Goal: Task Accomplishment & Management: Use online tool/utility

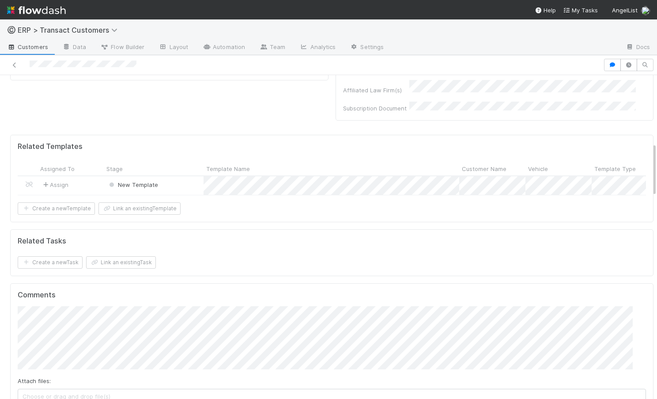
scroll to position [483, 0]
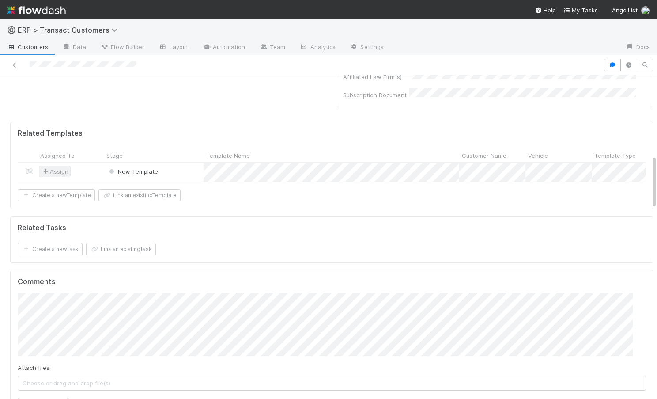
click at [55, 169] on span "Assign" at bounding box center [54, 171] width 27 height 9
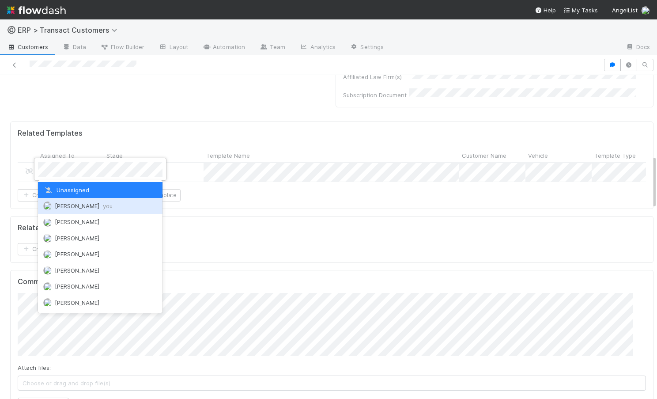
click at [68, 204] on span "[PERSON_NAME] you" at bounding box center [84, 205] width 58 height 7
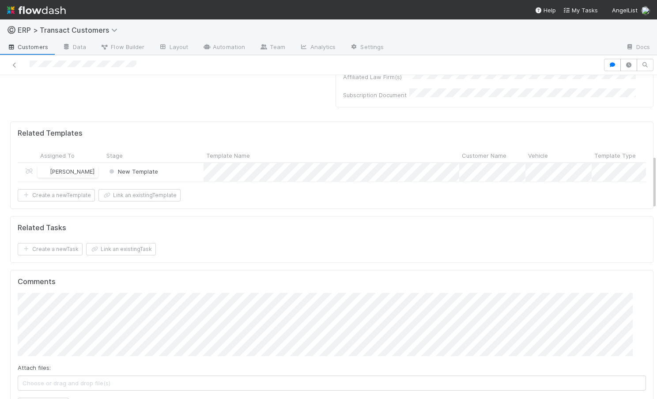
click at [101, 171] on div "[PERSON_NAME]" at bounding box center [71, 172] width 66 height 19
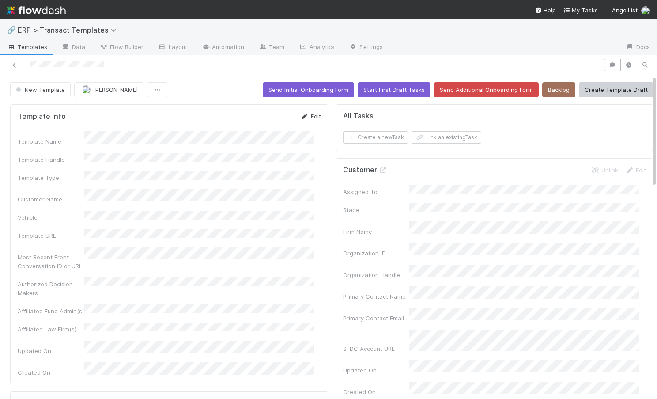
click at [304, 115] on link "Edit" at bounding box center [310, 116] width 21 height 7
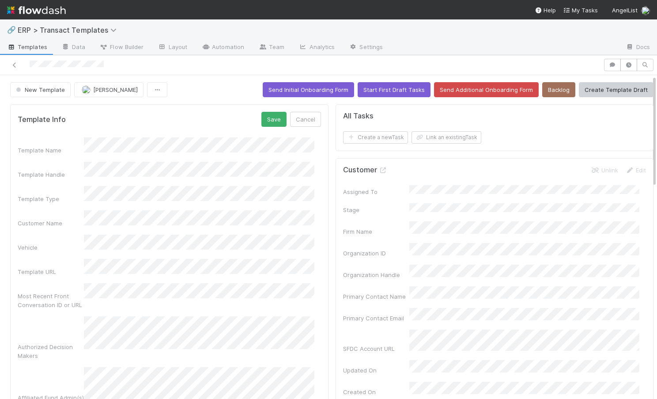
click at [33, 140] on div "Template Name" at bounding box center [169, 145] width 303 height 17
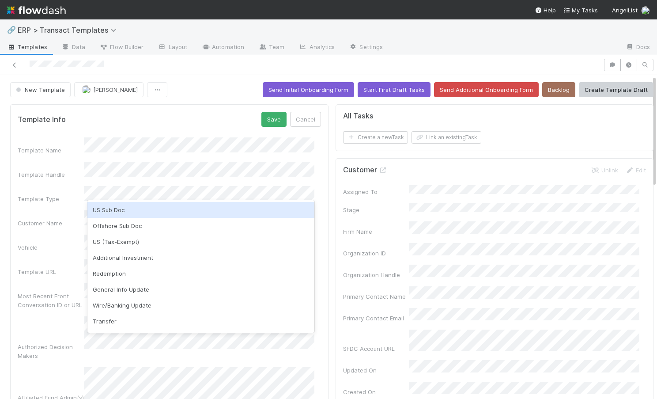
click at [133, 210] on div "US Sub Doc" at bounding box center [200, 210] width 227 height 16
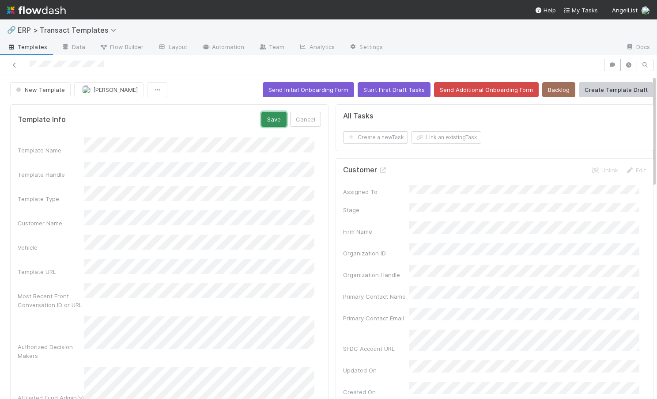
click at [270, 115] on button "Save" at bounding box center [273, 119] width 25 height 15
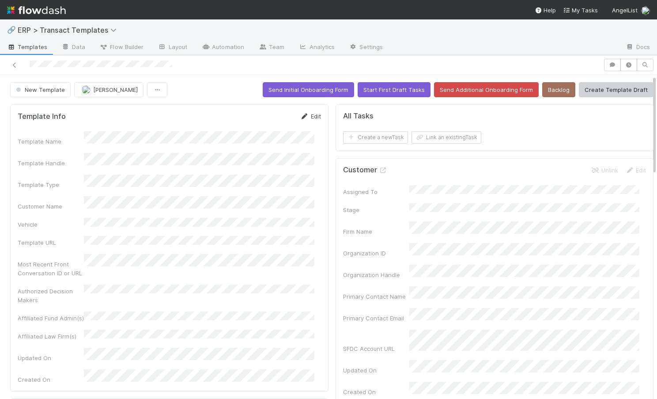
click at [308, 116] on link "Edit" at bounding box center [310, 116] width 21 height 7
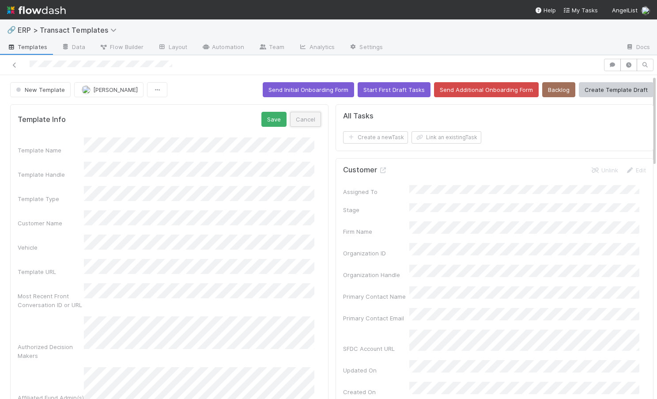
click at [291, 117] on button "Cancel" at bounding box center [305, 119] width 31 height 15
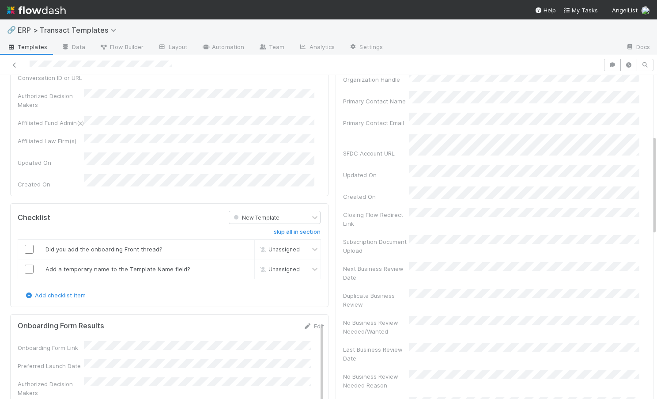
scroll to position [210, 0]
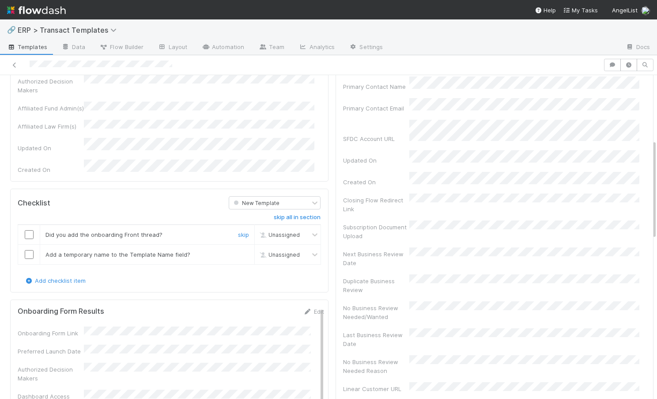
click at [31, 230] on input "checkbox" at bounding box center [29, 234] width 9 height 9
click at [31, 250] on input "checkbox" at bounding box center [29, 254] width 9 height 9
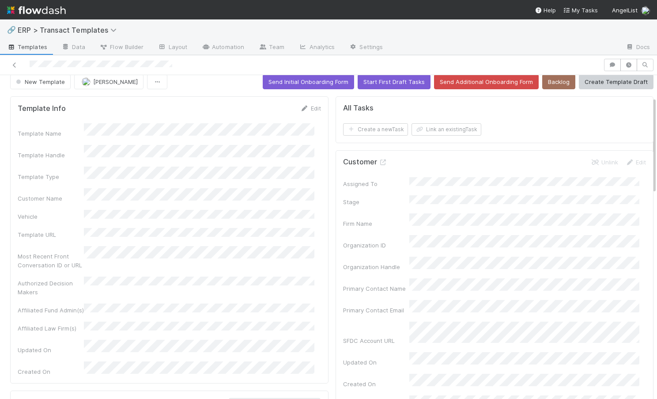
scroll to position [0, 0]
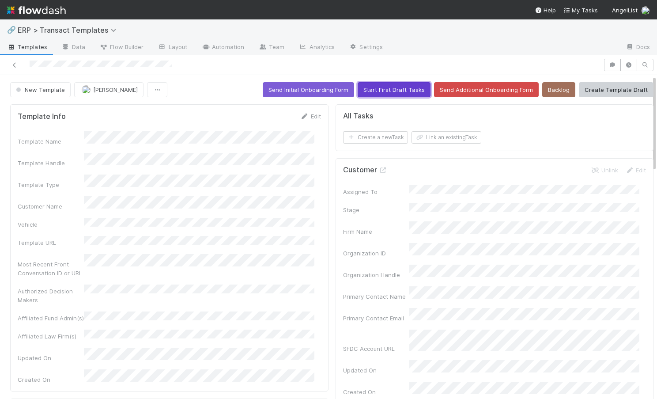
click at [378, 94] on button "Start First Draft Tasks" at bounding box center [394, 89] width 73 height 15
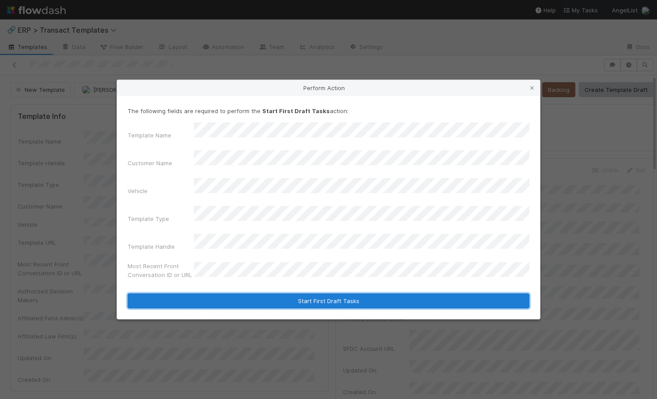
click at [295, 293] on button "Start First Draft Tasks" at bounding box center [329, 300] width 402 height 15
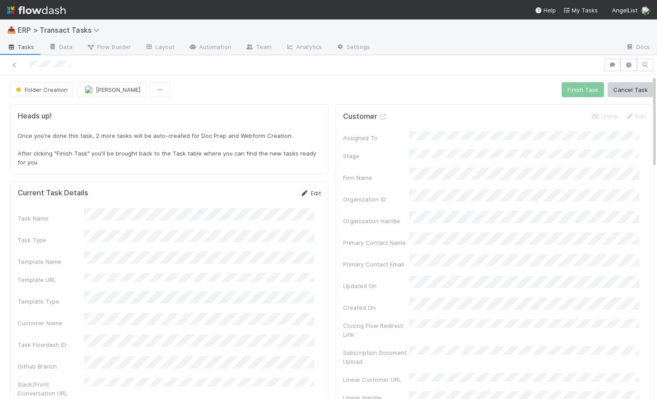
click at [300, 195] on icon at bounding box center [304, 193] width 9 height 6
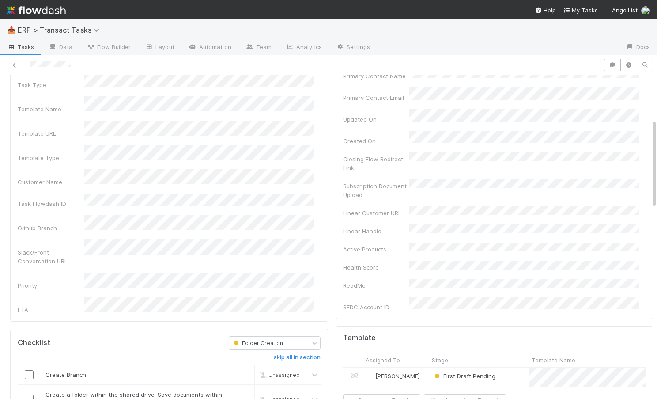
scroll to position [168, 0]
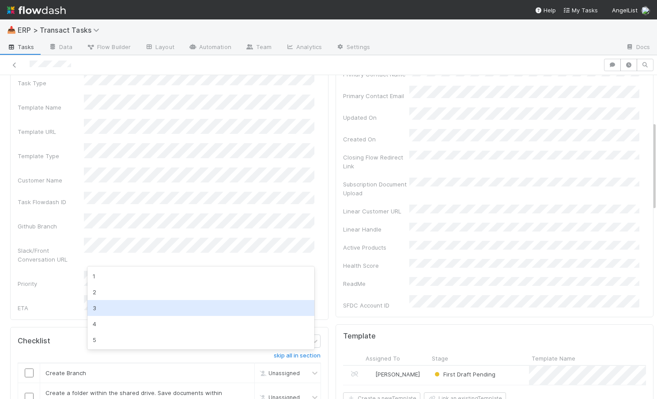
click at [152, 308] on div "3" at bounding box center [200, 308] width 227 height 16
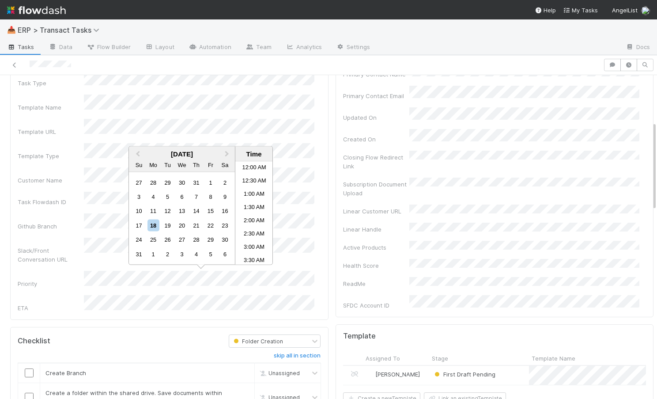
scroll to position [379, 0]
click at [249, 250] on li "5:30 PM" at bounding box center [254, 252] width 38 height 13
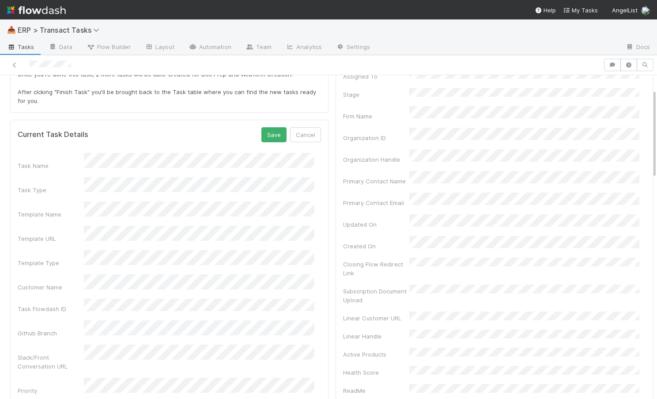
scroll to position [0, 0]
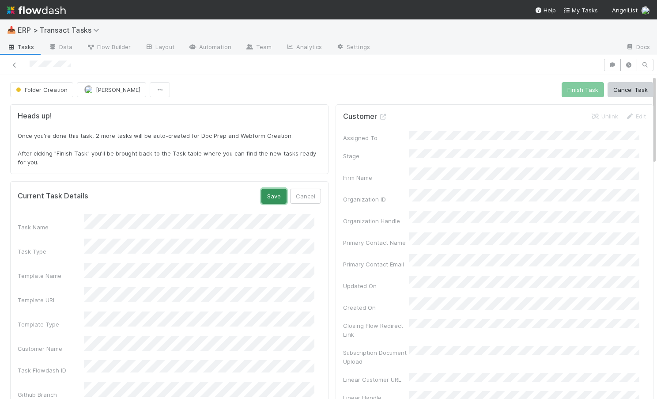
click at [261, 195] on button "Save" at bounding box center [273, 196] width 25 height 15
click at [62, 29] on span "ERP > Transact Tasks" at bounding box center [61, 30] width 86 height 9
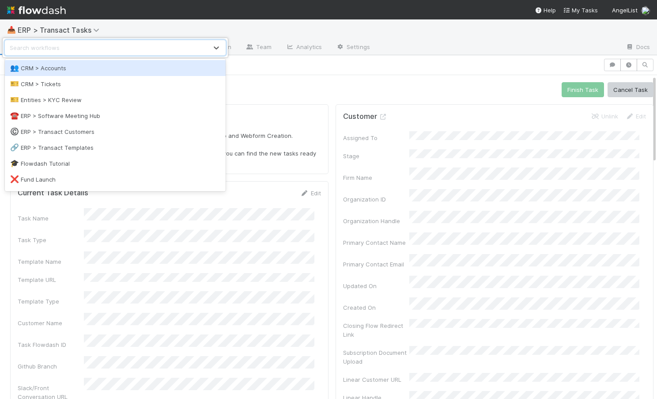
scroll to position [79, 0]
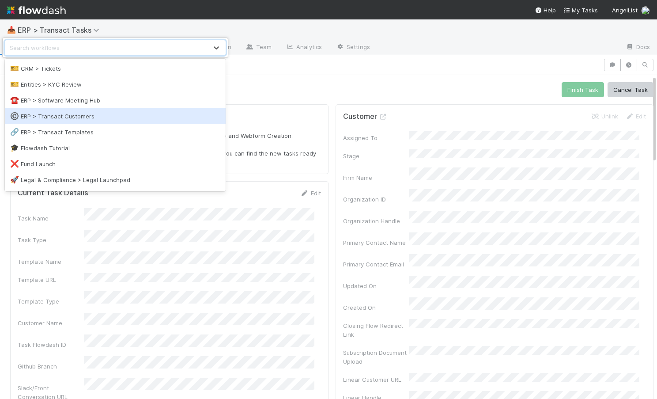
click at [84, 120] on div "©️ ERP > Transact Customers" at bounding box center [115, 116] width 210 height 9
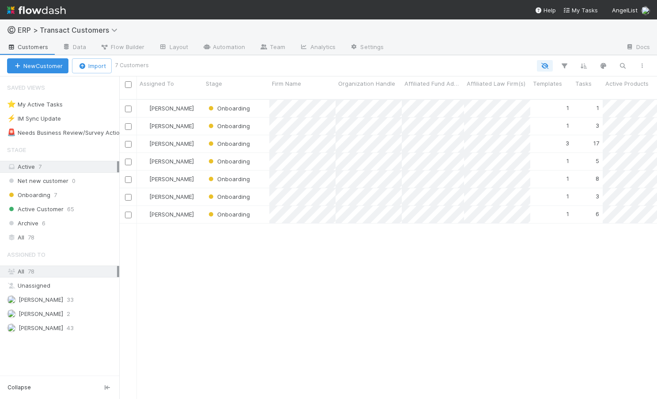
scroll to position [300, 531]
click at [261, 101] on div "Onboarding" at bounding box center [236, 108] width 66 height 17
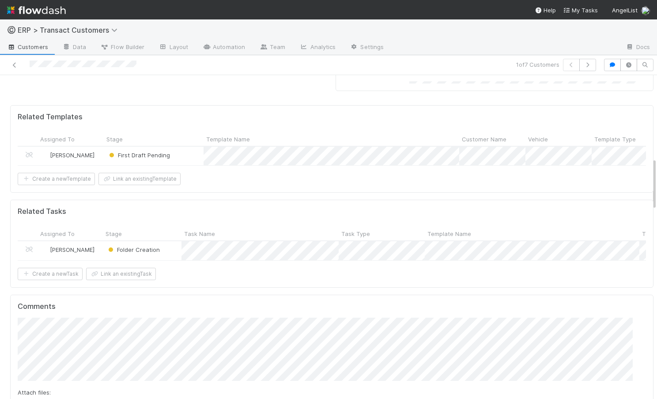
scroll to position [511, 0]
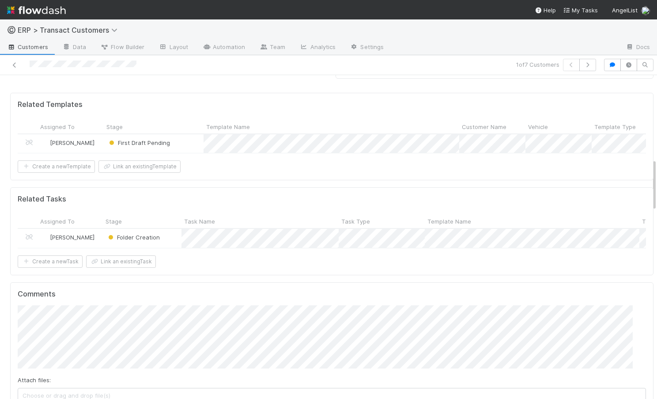
click at [191, 144] on div "First Draft Pending" at bounding box center [154, 143] width 100 height 19
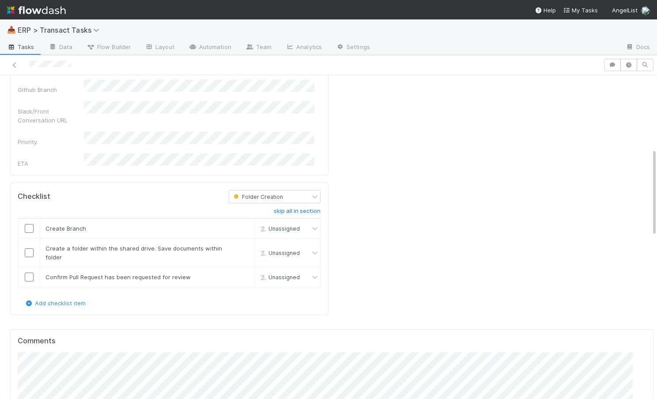
scroll to position [294, 0]
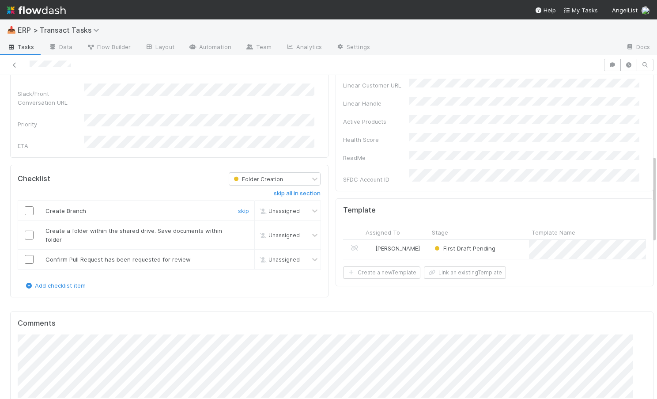
click at [28, 206] on input "checkbox" at bounding box center [29, 210] width 9 height 9
click at [28, 231] on input "checkbox" at bounding box center [29, 235] width 9 height 9
click at [28, 249] on td at bounding box center [29, 259] width 22 height 20
click at [29, 255] on input "checkbox" at bounding box center [29, 259] width 9 height 9
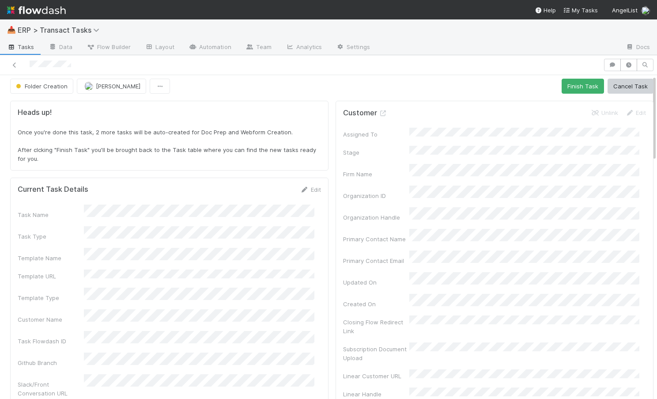
scroll to position [0, 0]
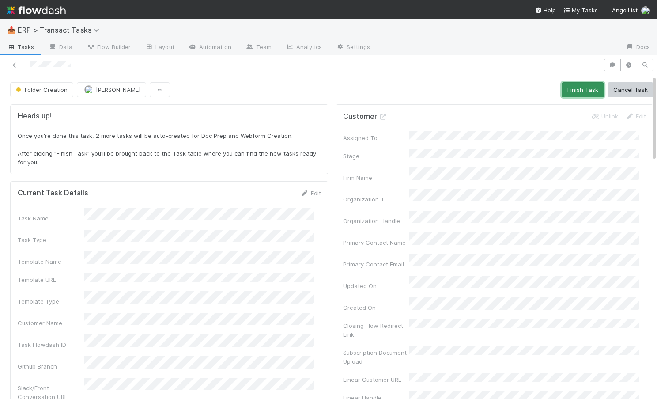
click at [567, 86] on button "Finish Task" at bounding box center [583, 89] width 42 height 15
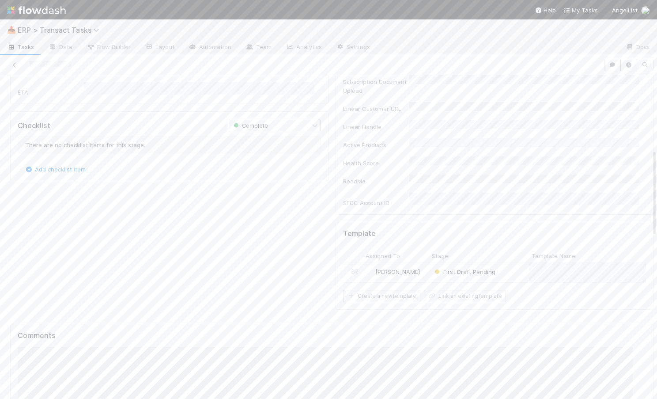
scroll to position [275, 0]
click at [414, 259] on div "[PERSON_NAME]" at bounding box center [396, 268] width 66 height 19
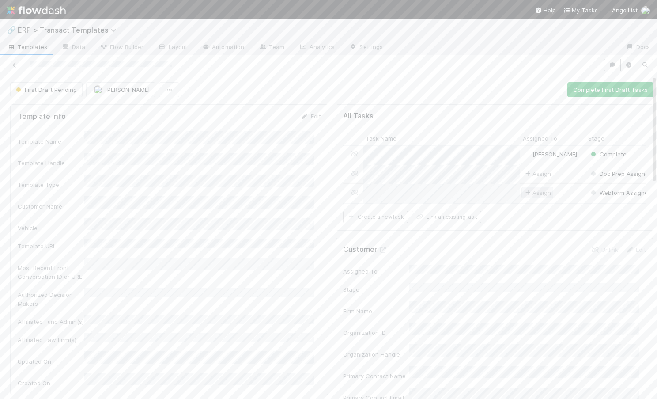
click at [529, 193] on span "Assign" at bounding box center [537, 192] width 27 height 9
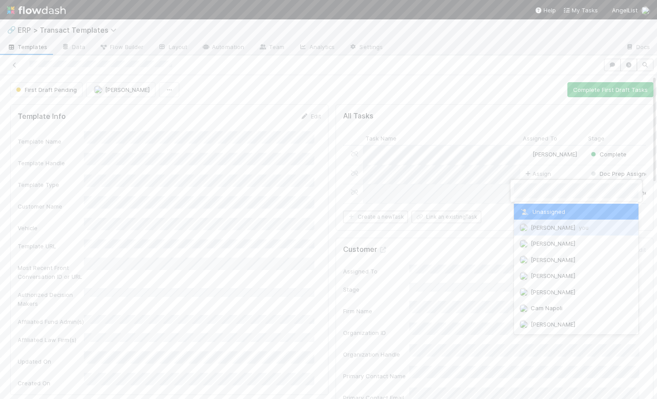
click at [535, 227] on span "[PERSON_NAME] you" at bounding box center [560, 227] width 58 height 7
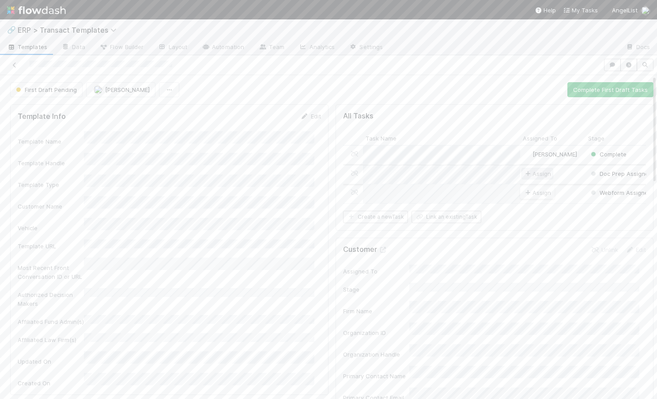
click at [533, 171] on span "Assign" at bounding box center [537, 173] width 27 height 9
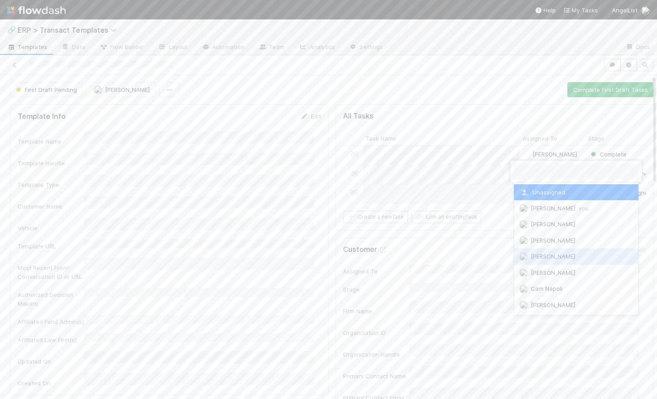
click at [541, 257] on span "[PERSON_NAME]" at bounding box center [553, 256] width 45 height 7
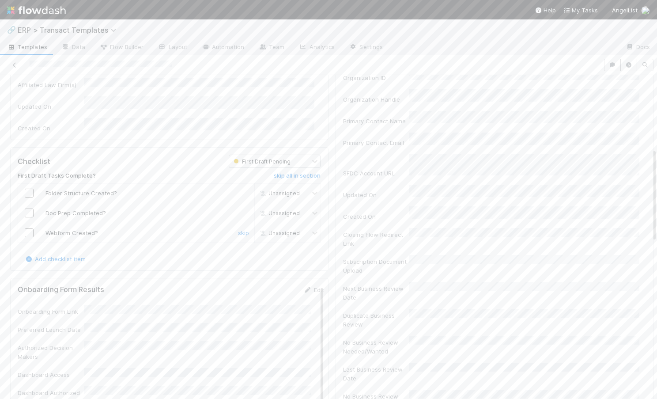
scroll to position [257, 0]
click at [30, 186] on input "checkbox" at bounding box center [29, 190] width 9 height 9
